Goal: Ask a question

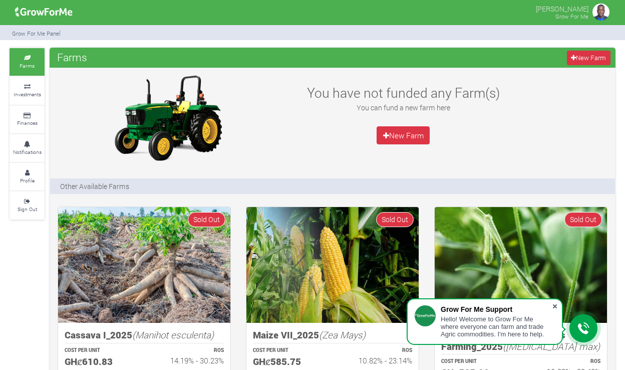
click at [556, 306] on span at bounding box center [555, 306] width 10 height 10
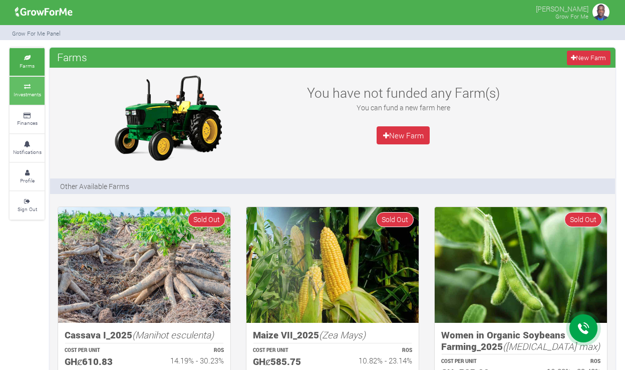
click at [27, 92] on small "Investments" at bounding box center [28, 94] width 28 height 7
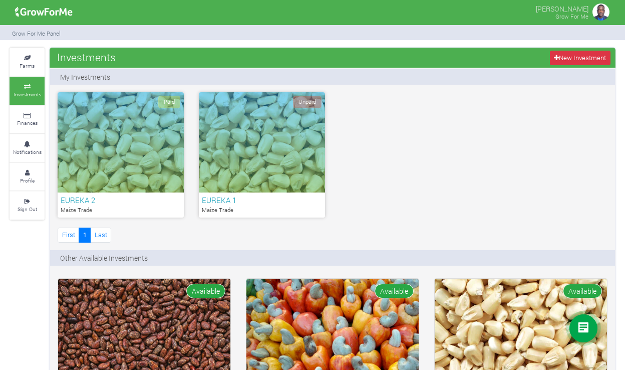
click at [303, 99] on span "Unpaid" at bounding box center [307, 102] width 29 height 13
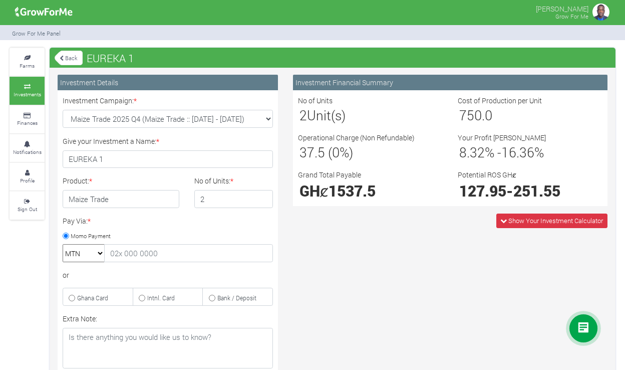
click at [577, 332] on div at bounding box center [584, 328] width 28 height 28
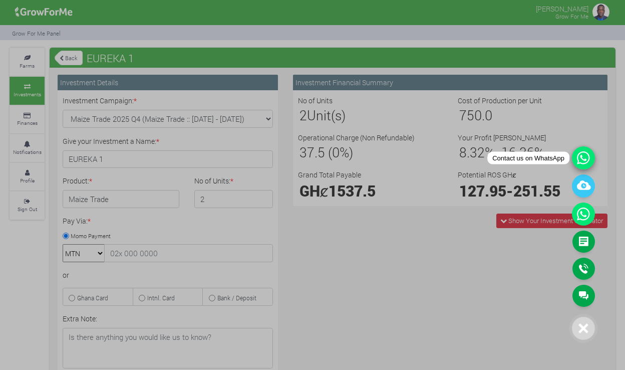
click at [586, 160] on icon at bounding box center [583, 157] width 23 height 23
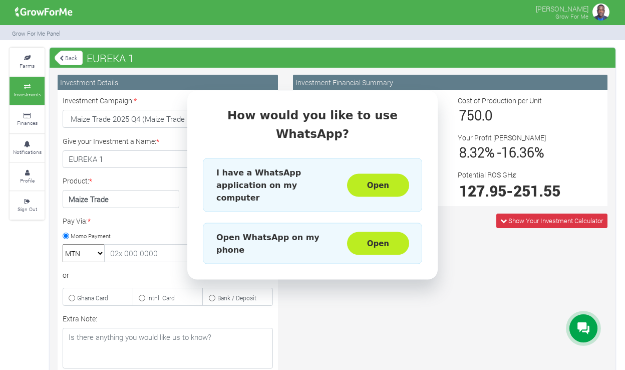
click at [369, 297] on div "How would you like to use WhatsApp? I have a WhatsApp application on my compute…" at bounding box center [312, 185] width 625 height 370
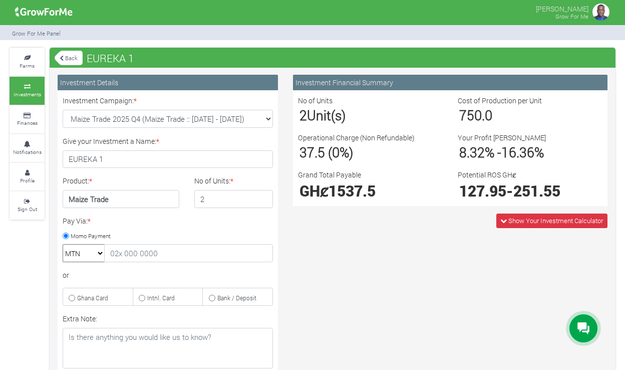
click at [590, 325] on div at bounding box center [584, 328] width 28 height 28
click at [587, 324] on icon at bounding box center [584, 328] width 12 height 12
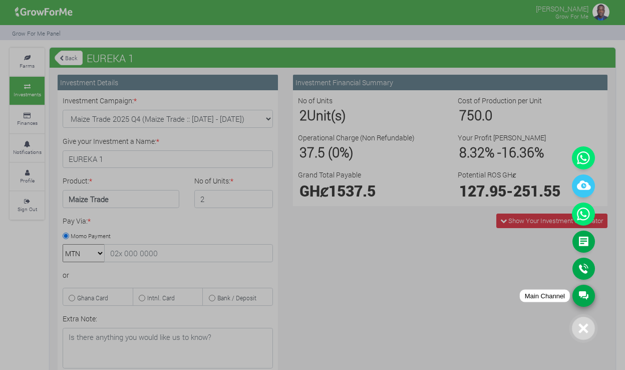
click at [585, 297] on link "Main Channel" at bounding box center [584, 296] width 23 height 22
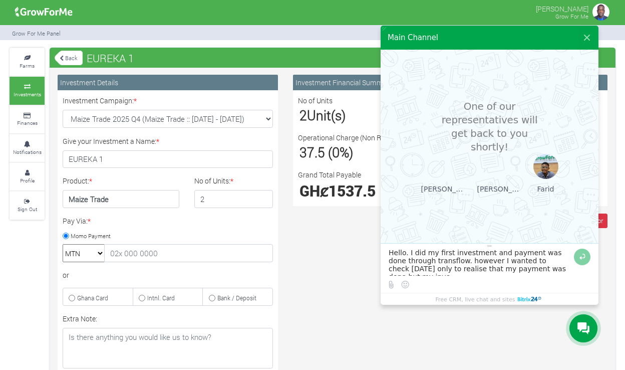
scroll to position [7, 0]
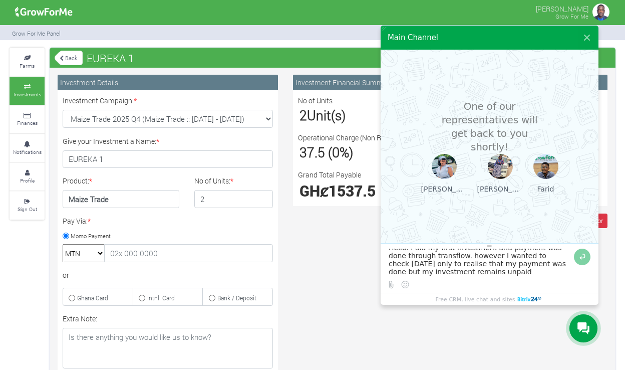
type textarea "Hello. I did my first investment and payment was done through transflow. howeve…"
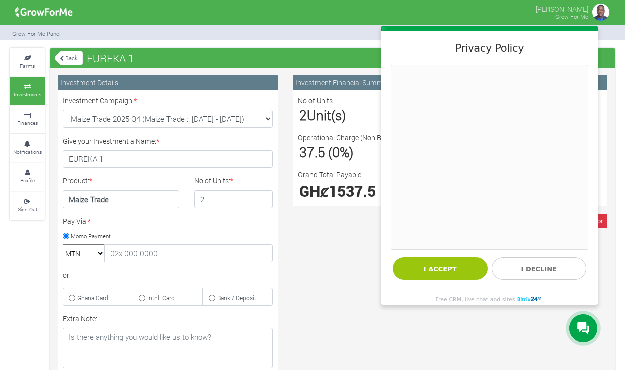
scroll to position [0, 0]
click at [459, 263] on button "I accept" at bounding box center [440, 268] width 95 height 23
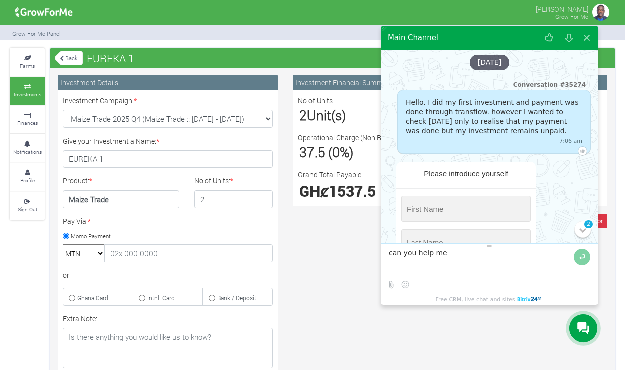
type textarea "can you help me"
drag, startPoint x: 459, startPoint y: 263, endPoint x: 438, endPoint y: 202, distance: 64.3
type input "e"
click at [466, 203] on input "string" at bounding box center [466, 208] width 130 height 26
type input "[PERSON_NAME]"
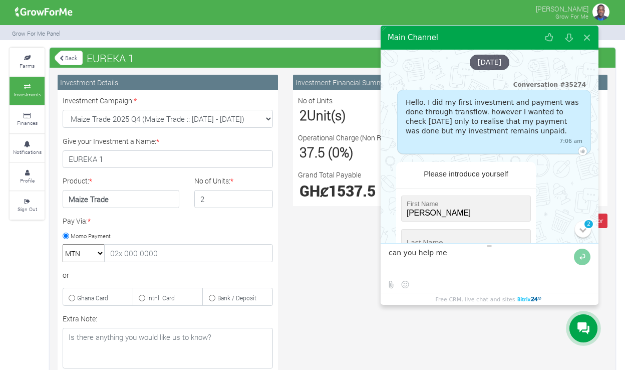
click at [555, 210] on div "Please introduce yourself First Name * Last Name * Phone * Field is required E-…" at bounding box center [490, 273] width 218 height 223
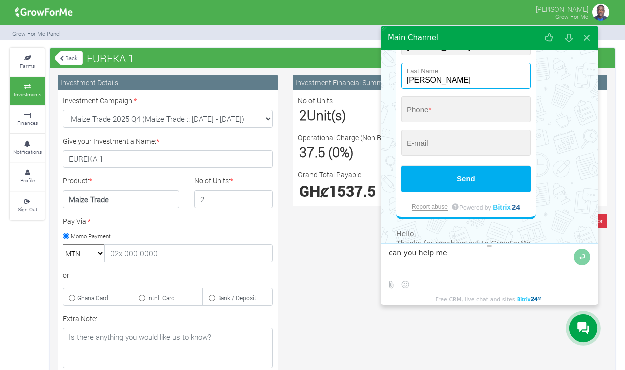
scroll to position [165, 0]
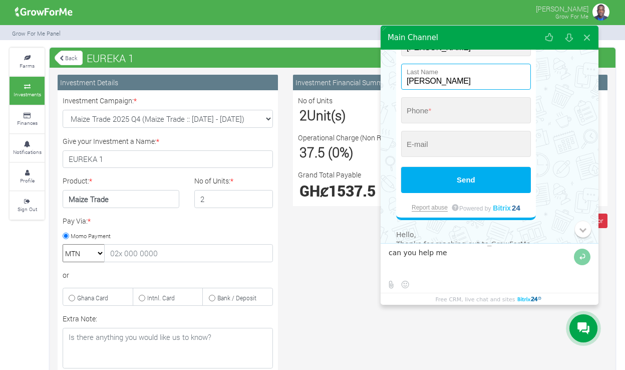
type input "[PERSON_NAME]"
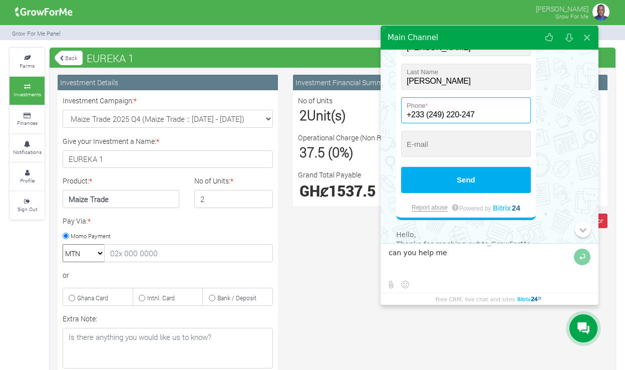
type input "+233 (249) 220-247"
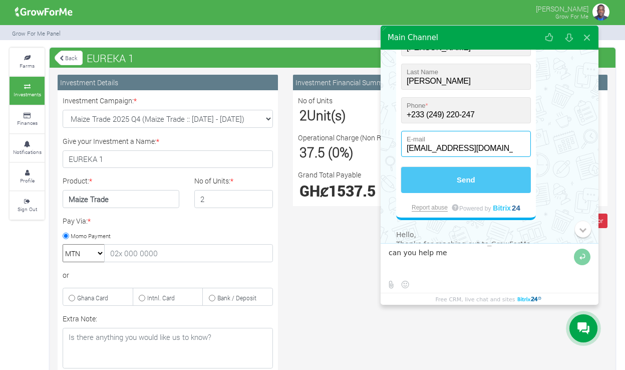
type input "[EMAIL_ADDRESS][DOMAIN_NAME]"
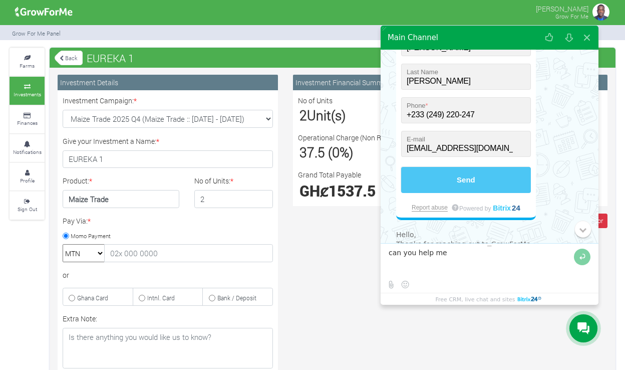
click at [511, 169] on button "Send" at bounding box center [466, 180] width 130 height 26
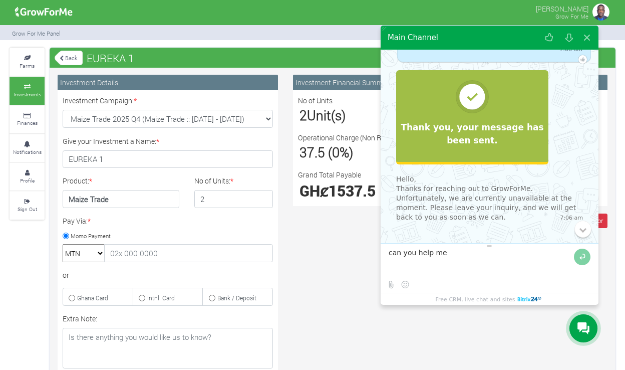
scroll to position [89, 0]
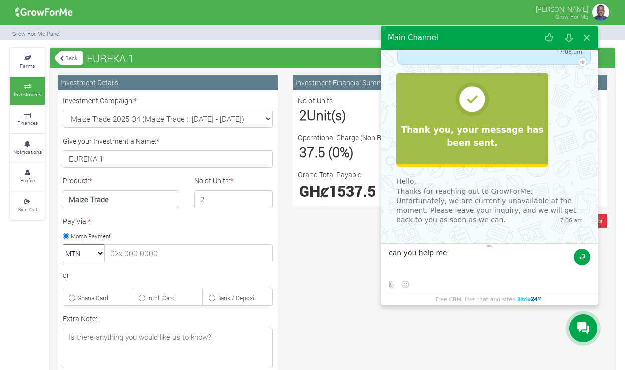
click at [580, 256] on button at bounding box center [582, 257] width 17 height 17
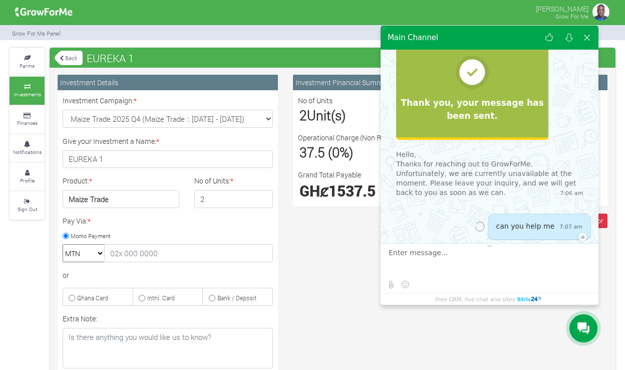
scroll to position [123, 0]
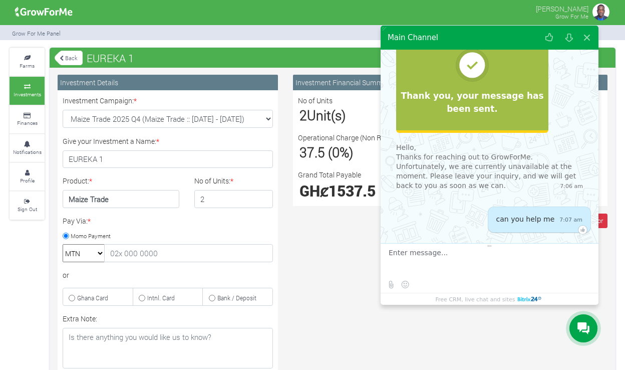
click at [359, 288] on div "Investment Financial Summary No of Units 2 Unit(s) Cost of Production per Unit …" at bounding box center [451, 288] width 330 height 426
drag, startPoint x: 193, startPoint y: 210, endPoint x: 243, endPoint y: 162, distance: 68.4
click at [242, 163] on div "Investment Campaign: * × * EUREKA 1 *" at bounding box center [167, 291] width 225 height 393
click at [585, 37] on button at bounding box center [587, 38] width 18 height 24
